Goal: Information Seeking & Learning: Learn about a topic

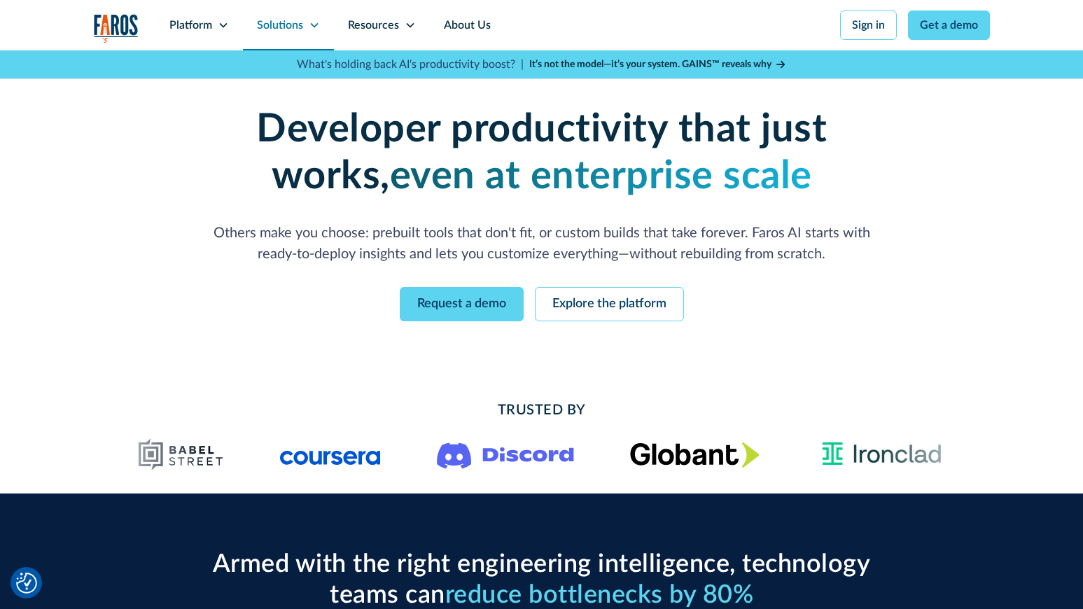
click at [287, 26] on div "Solutions" at bounding box center [280, 25] width 46 height 17
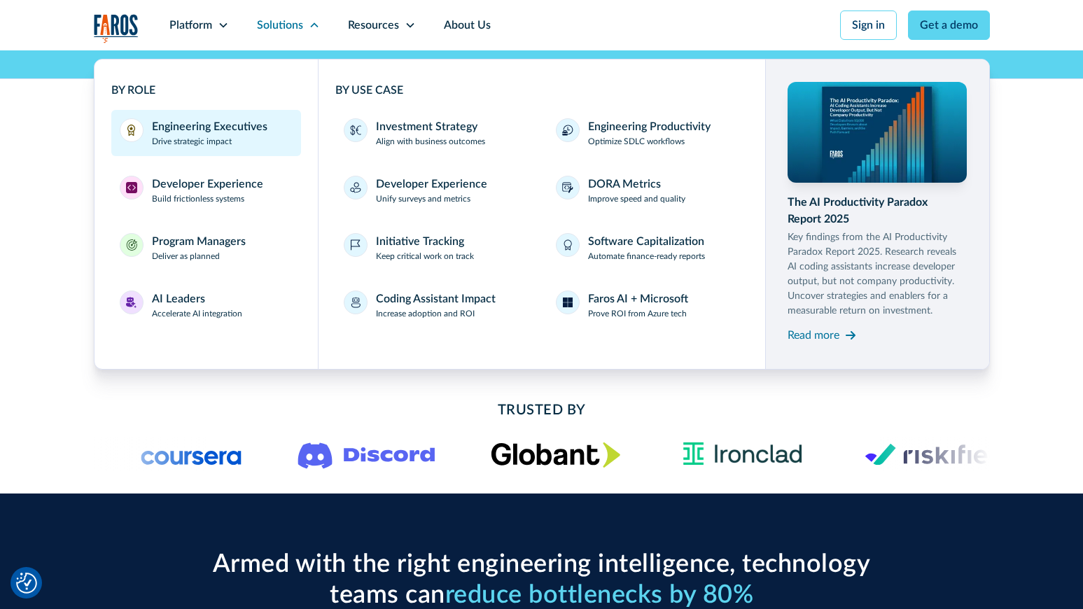
click at [221, 125] on div "Engineering Executives" at bounding box center [210, 126] width 116 height 17
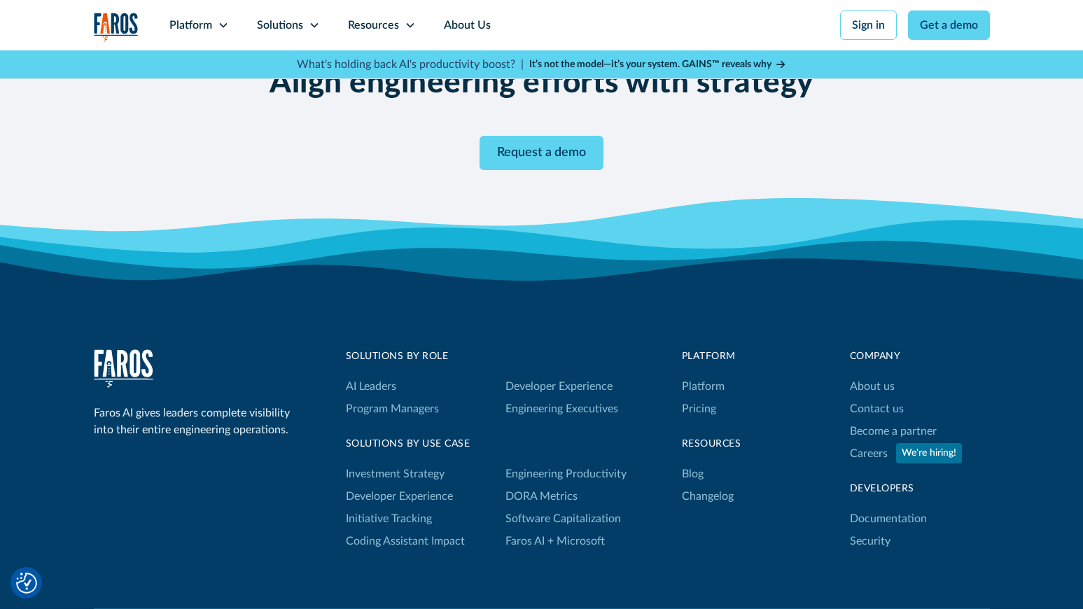
scroll to position [2806, 0]
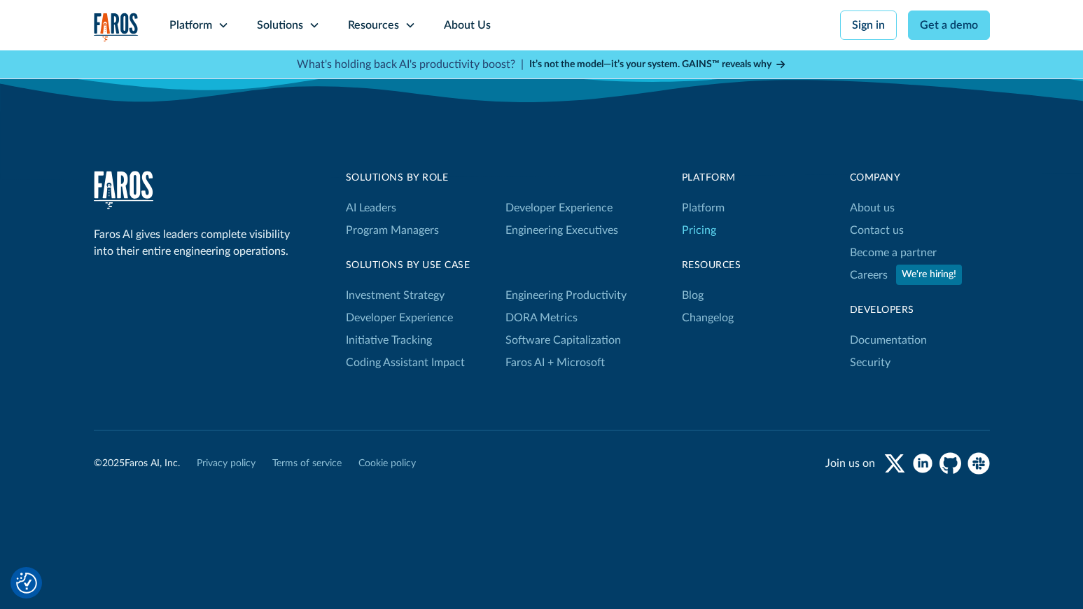
click at [698, 231] on link "Pricing" at bounding box center [699, 230] width 34 height 22
